Goal: Transaction & Acquisition: Purchase product/service

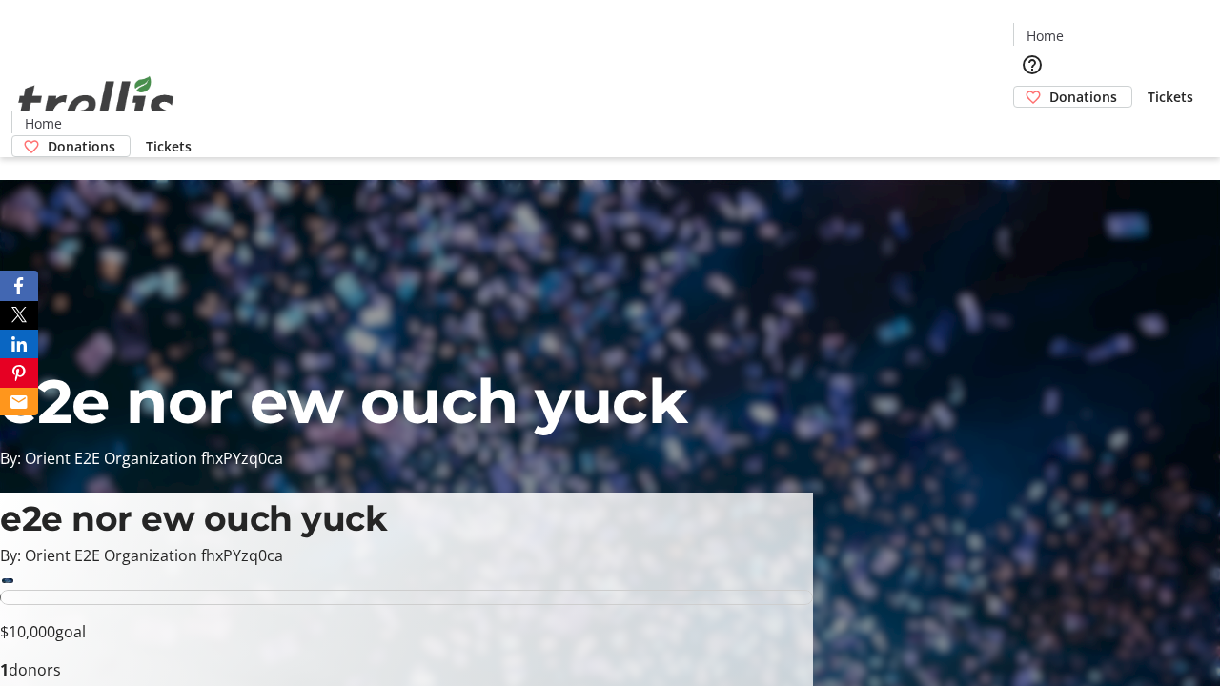
click at [1049, 87] on span "Donations" at bounding box center [1083, 97] width 68 height 20
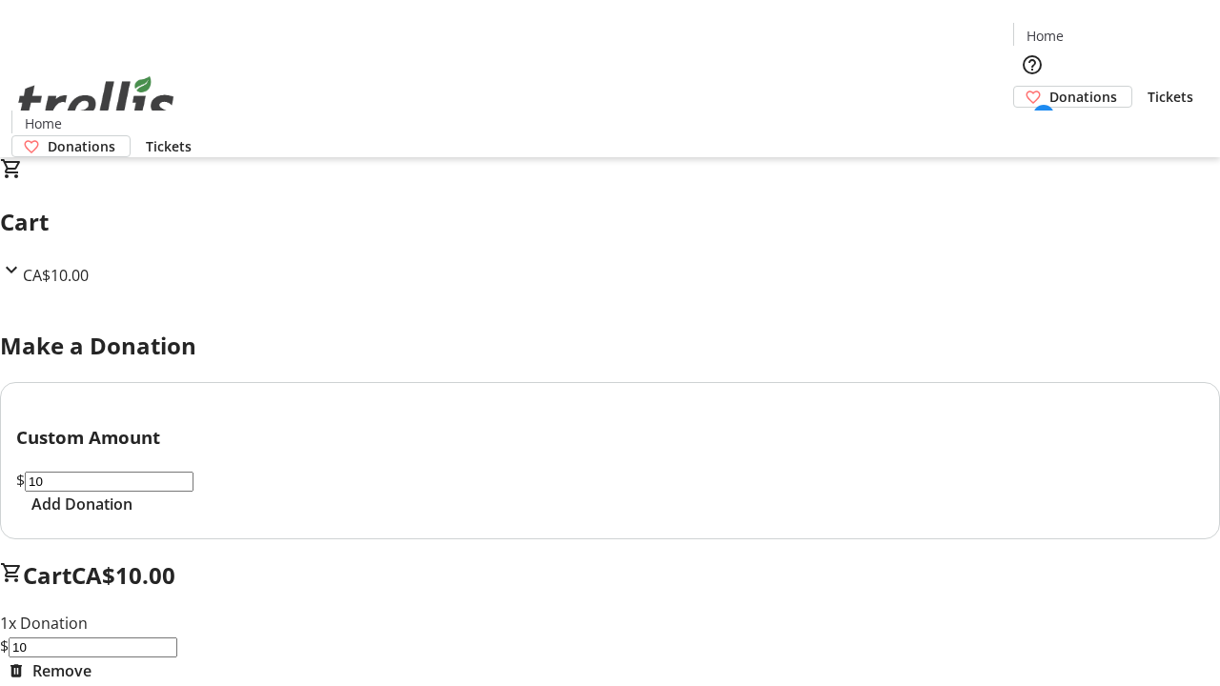
select select "CA"
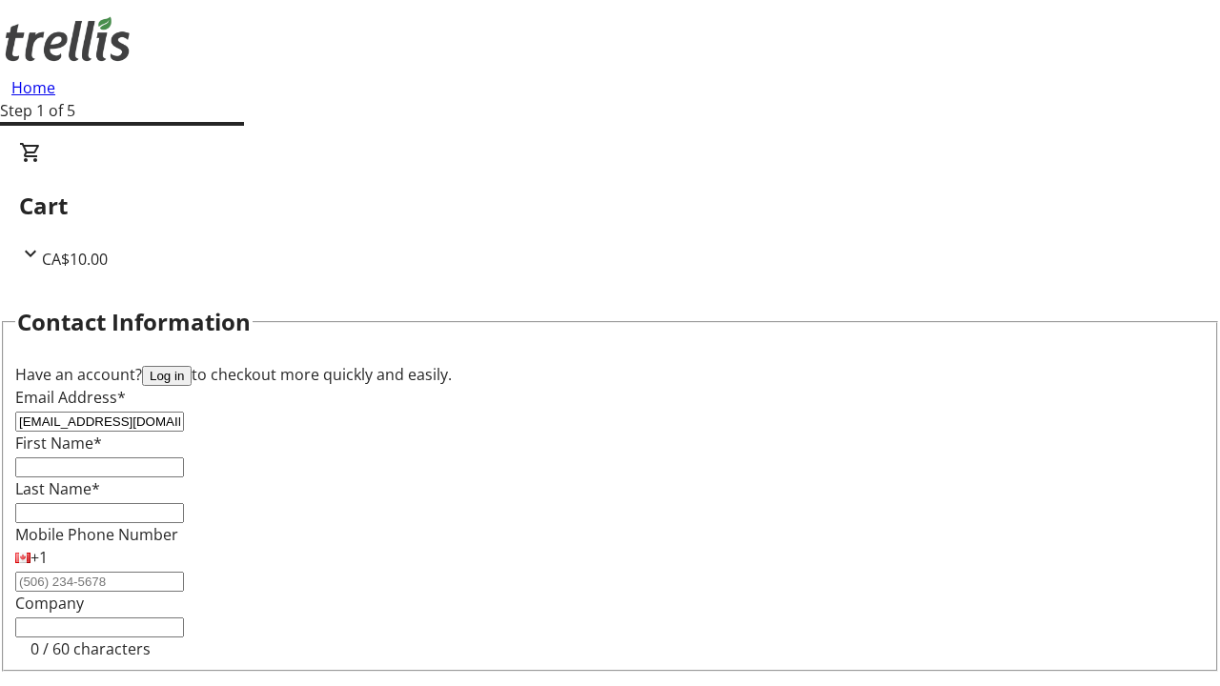
type input "[EMAIL_ADDRESS][DOMAIN_NAME]"
type input "[PERSON_NAME]"
type input "Upton"
type input "[STREET_ADDRESS][PERSON_NAME]"
type input "Kelowna"
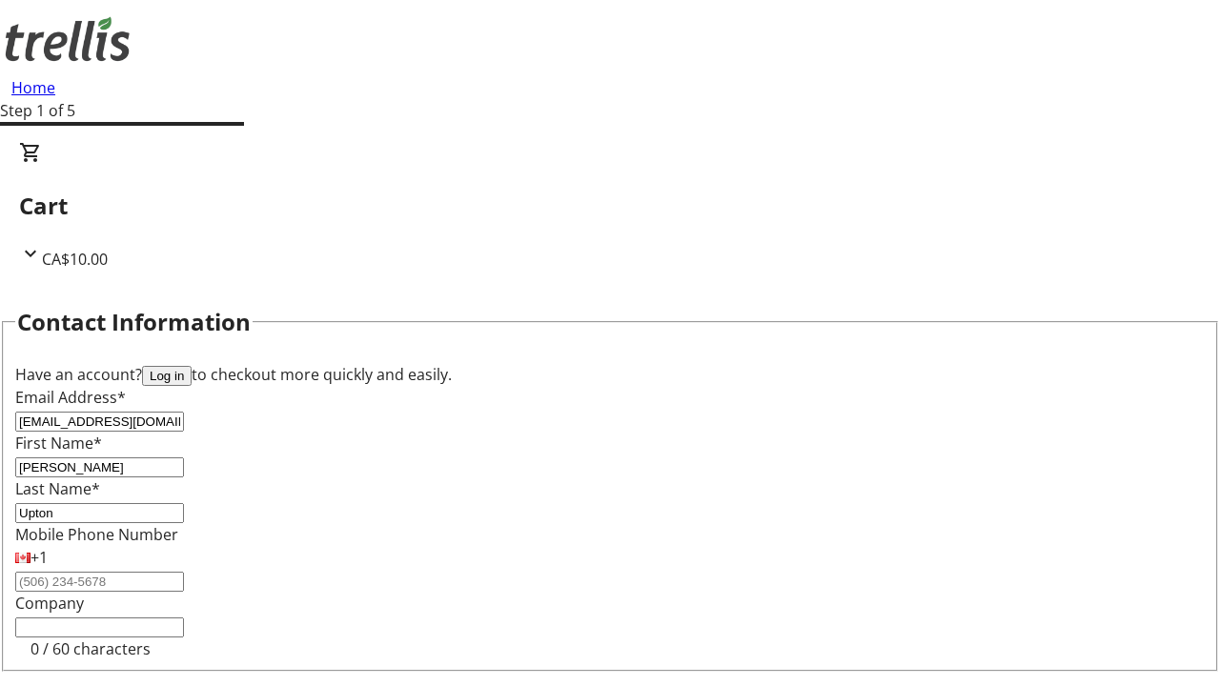
select select "BC"
type input "Kelowna"
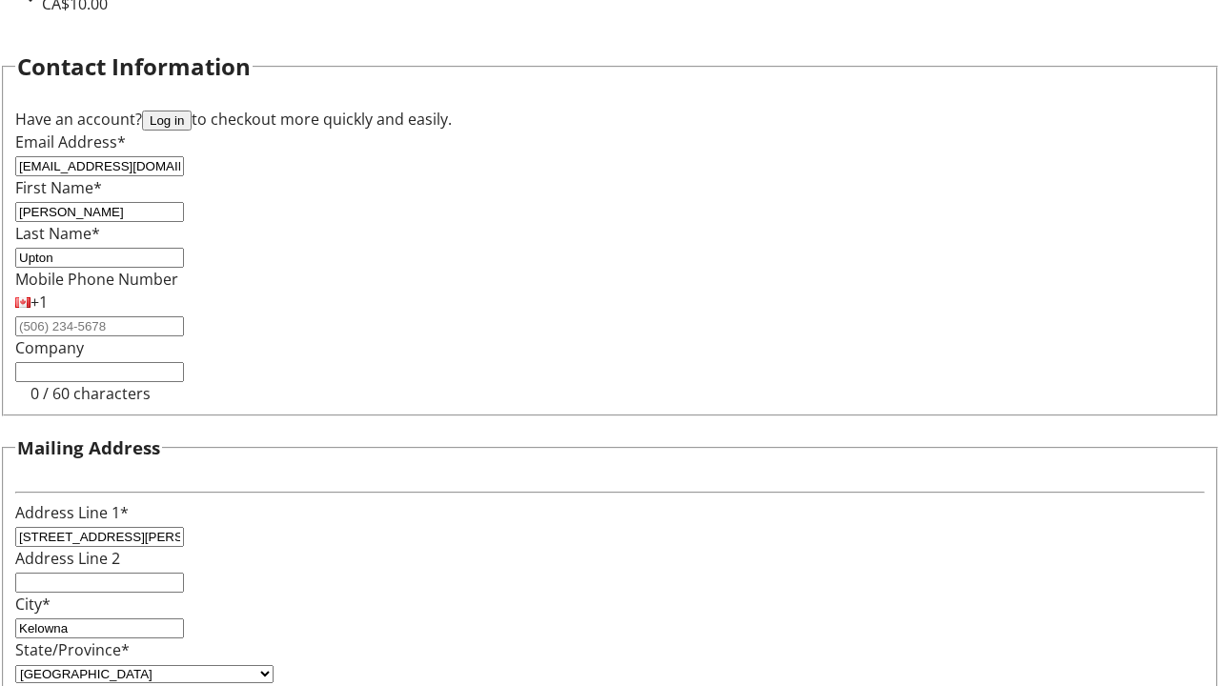
type input "V1Y 0C2"
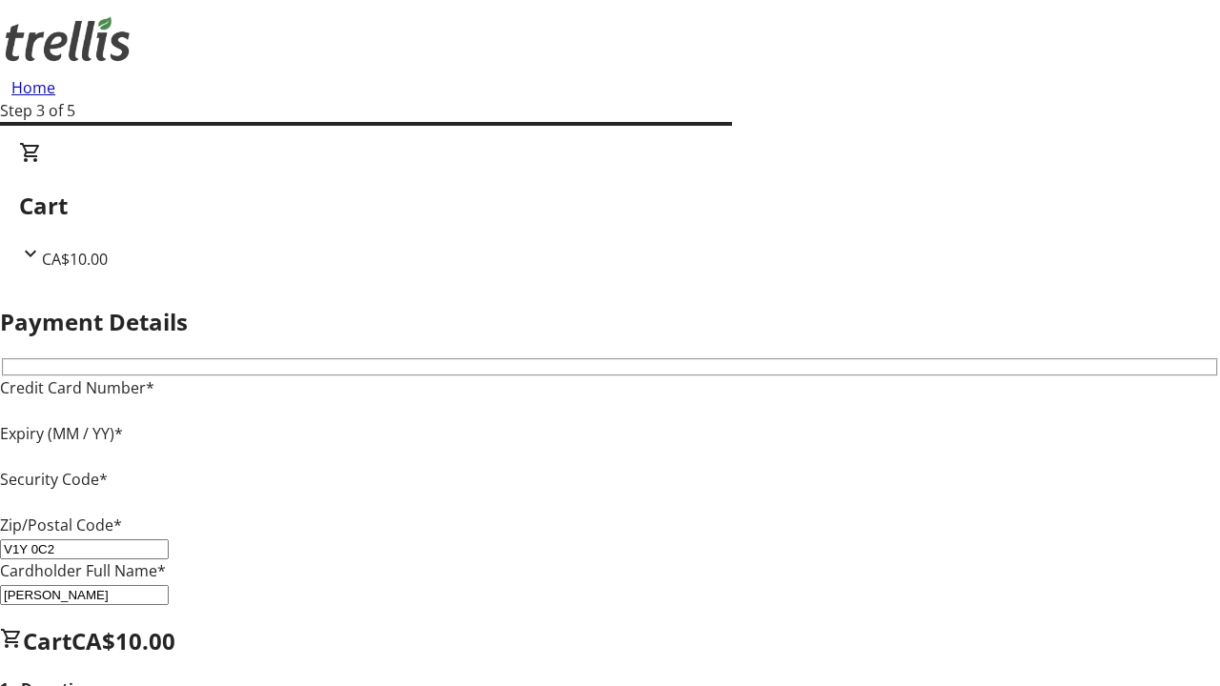
type input "V1Y 0C2"
